Goal: Information Seeking & Learning: Learn about a topic

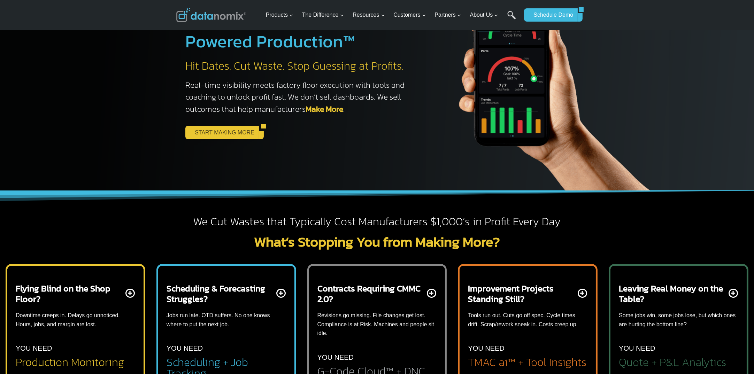
scroll to position [174, 0]
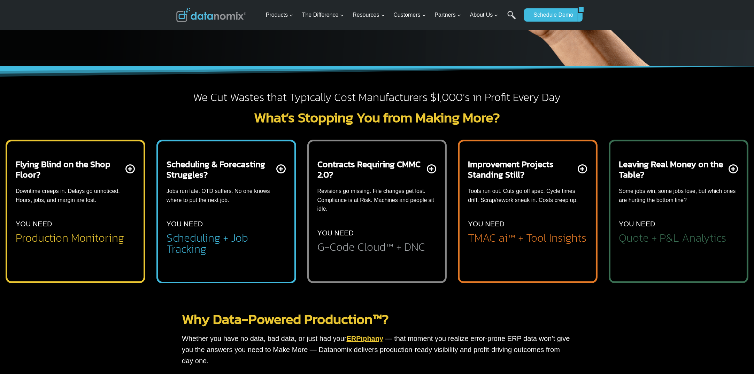
click at [277, 172] on div "Scheduling & Forecasting Struggles? Jobs run late. OTD suffers. No one knows wh…" at bounding box center [225, 207] width 119 height 96
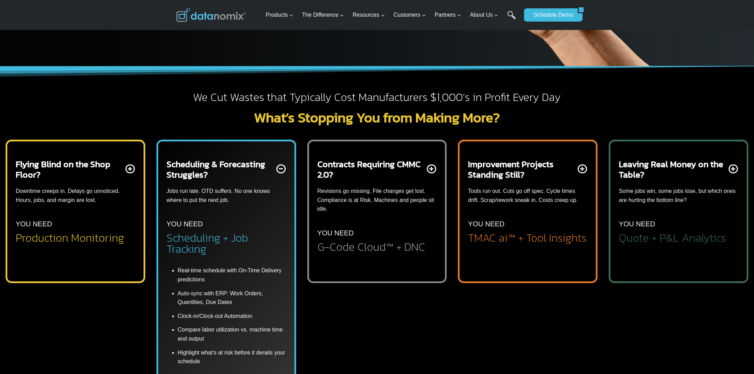
click at [279, 170] on div "Scheduling & Forecasting Struggles? Jobs run late. OTD suffers. No one knows wh…" at bounding box center [225, 207] width 119 height 96
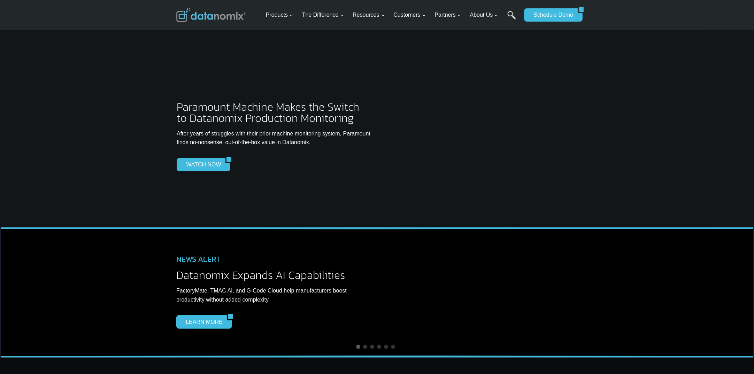
scroll to position [1707, 0]
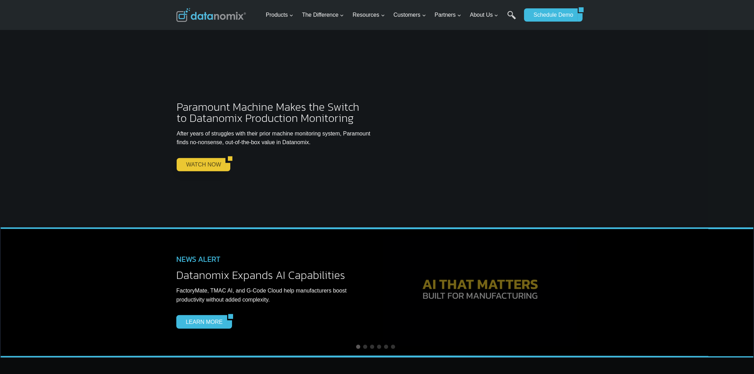
click at [191, 158] on link "WATCH NOW" at bounding box center [201, 164] width 49 height 13
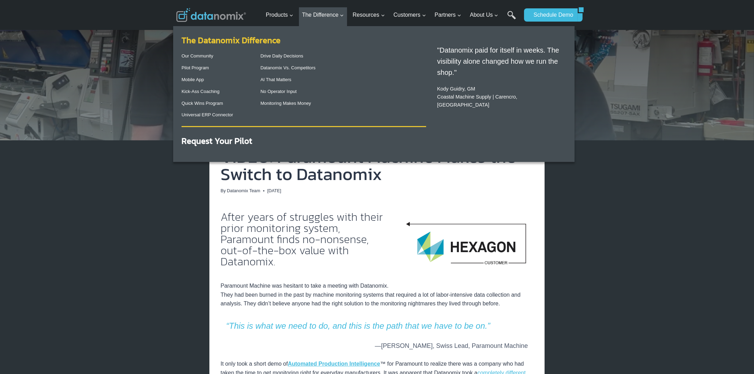
click at [220, 40] on link "The Datanomix Difference" at bounding box center [230, 40] width 99 height 12
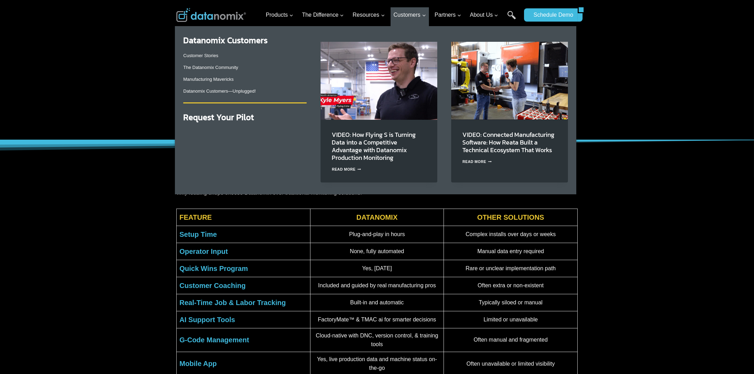
click at [199, 71] on p "The Datanomix Community" at bounding box center [244, 67] width 123 height 7
click at [199, 67] on link "The Datanomix Community" at bounding box center [210, 67] width 55 height 5
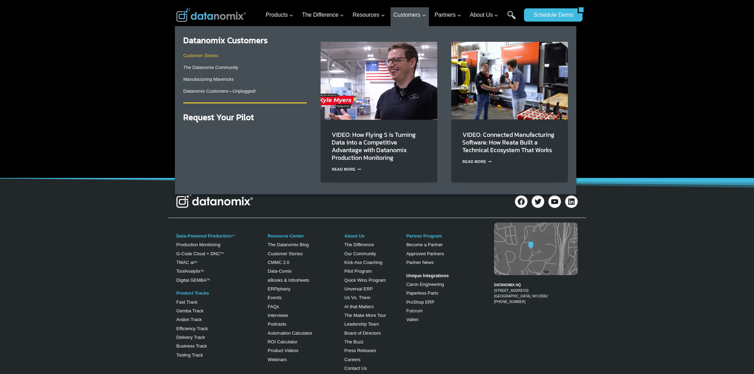
click at [199, 55] on link "Customer Stories" at bounding box center [200, 55] width 35 height 5
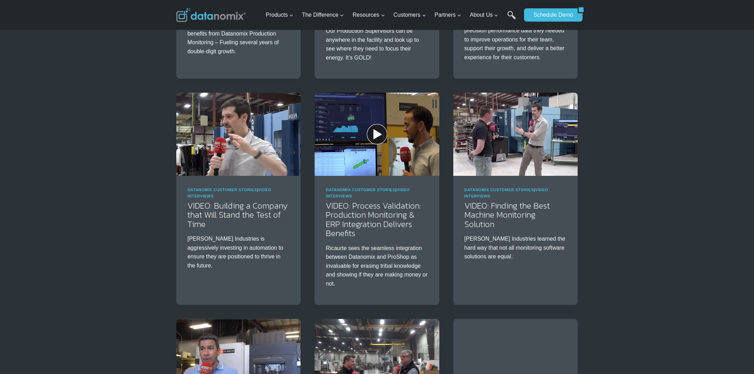
scroll to position [731, 0]
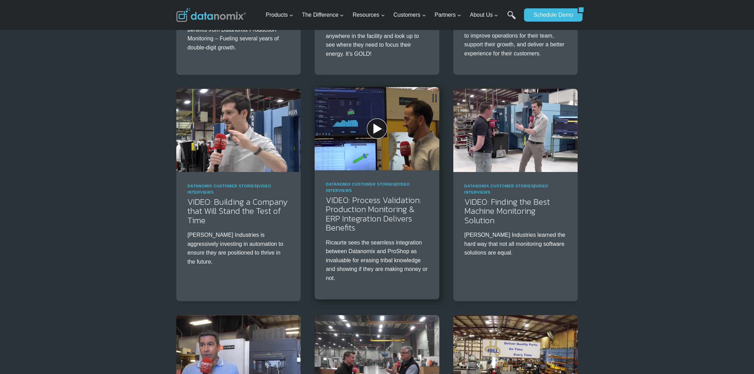
click at [371, 125] on img at bounding box center [376, 128] width 124 height 83
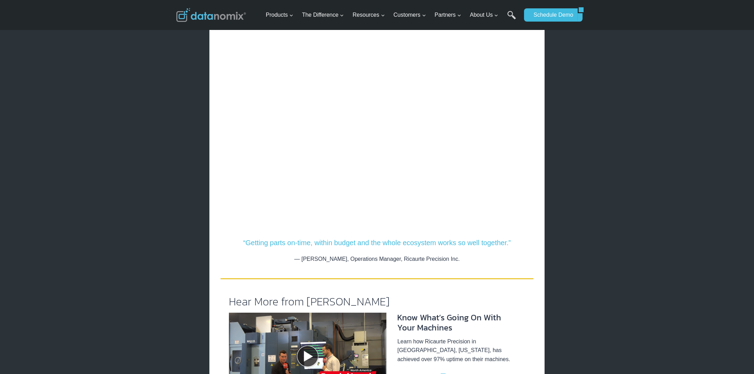
scroll to position [348, 0]
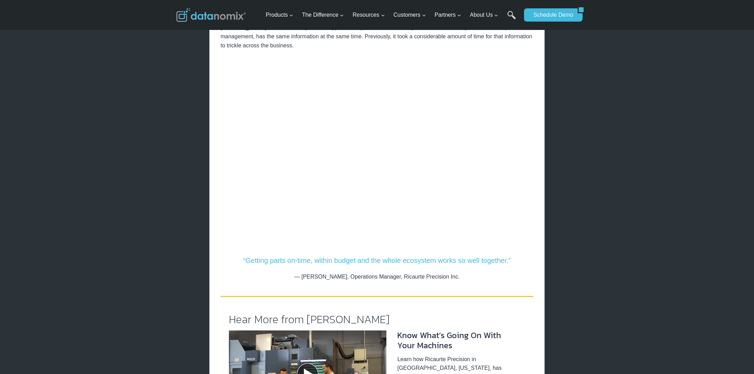
click at [218, 14] on img at bounding box center [211, 15] width 70 height 14
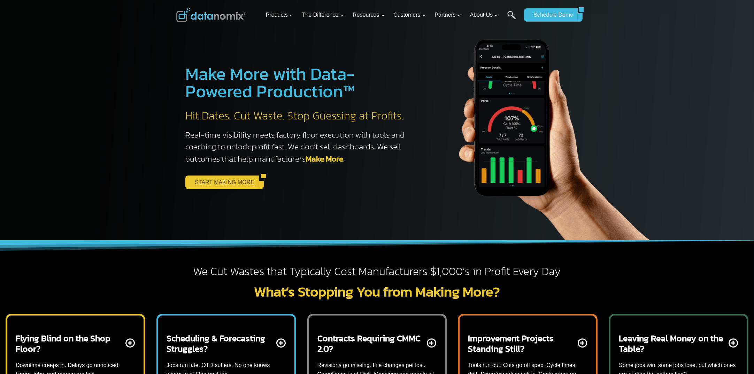
click at [233, 182] on link "START MAKING MORE" at bounding box center [221, 182] width 73 height 13
